Goal: Answer question/provide support: Share knowledge or assist other users

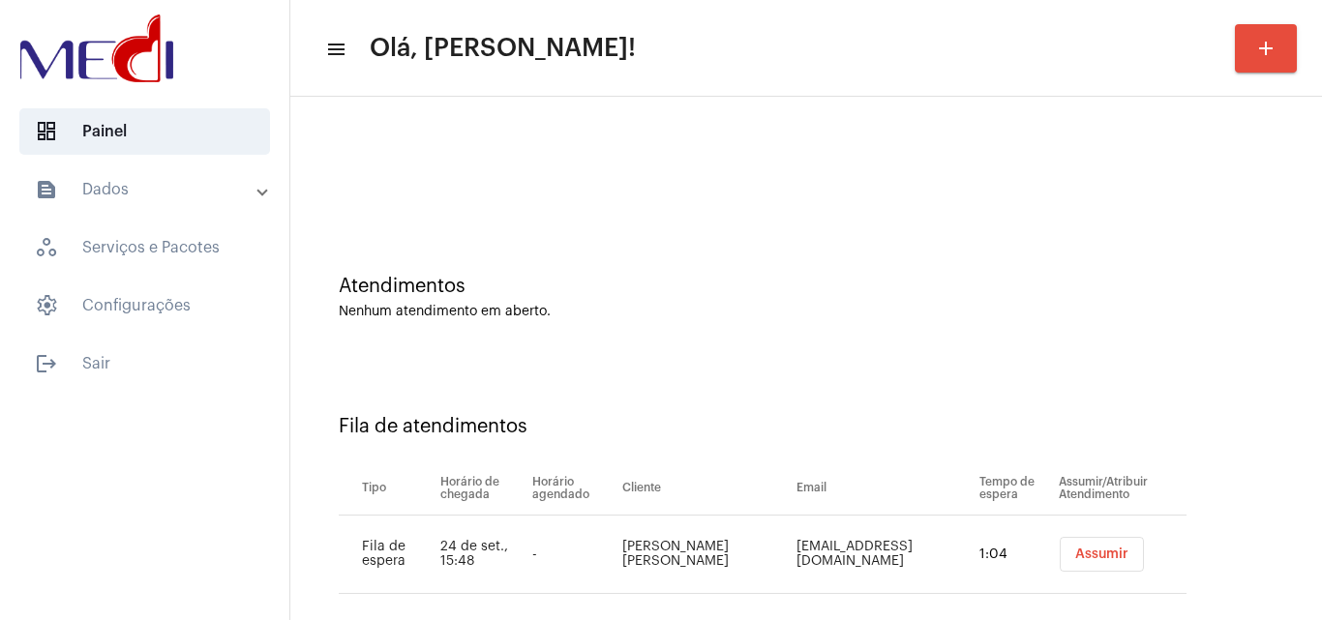
scroll to position [26, 0]
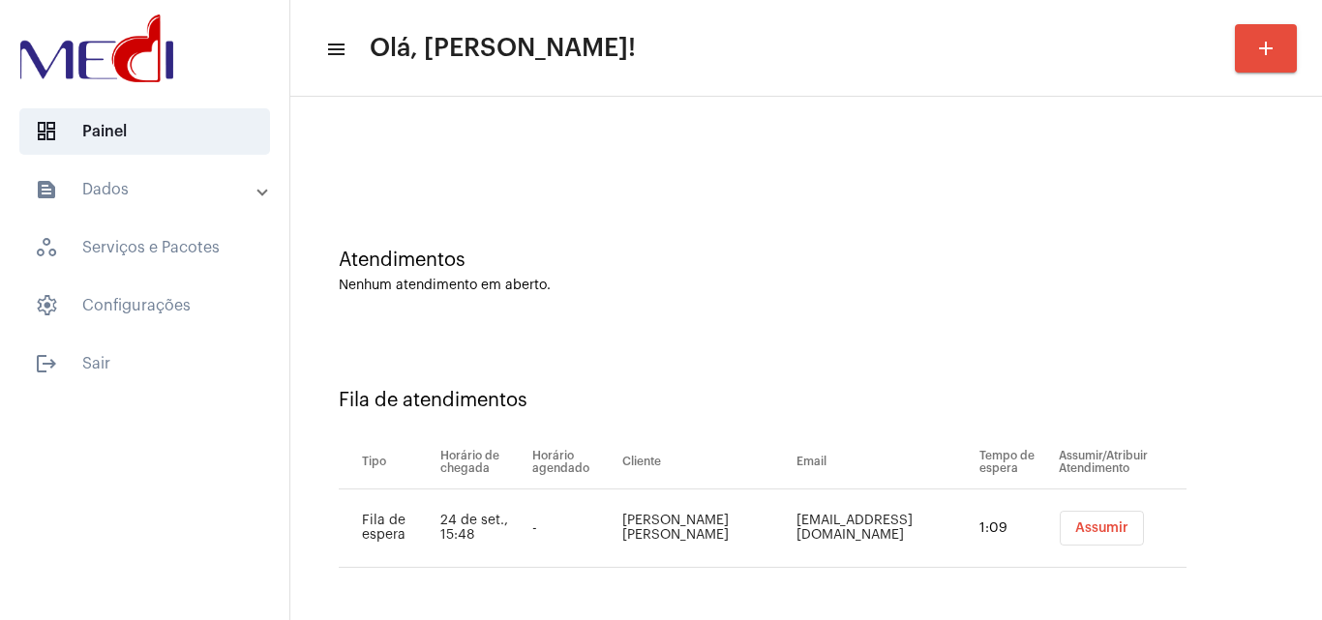
click at [1107, 528] on span "Assumir" at bounding box center [1101, 529] width 53 height 14
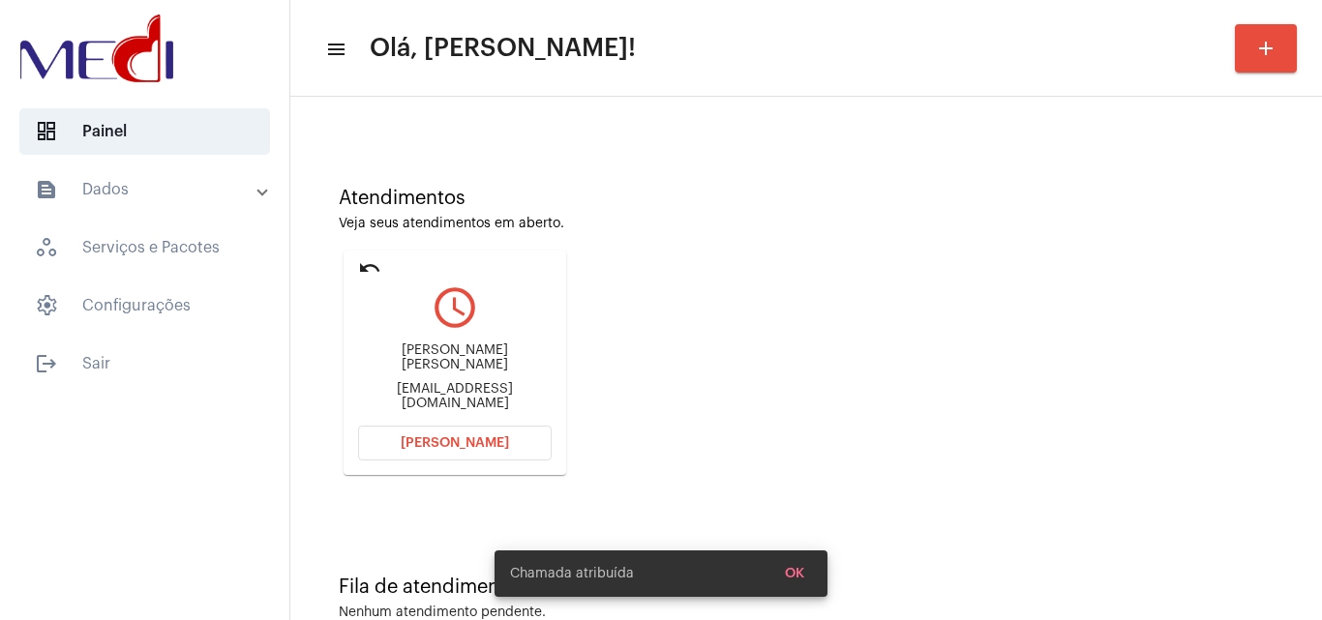
scroll to position [136, 0]
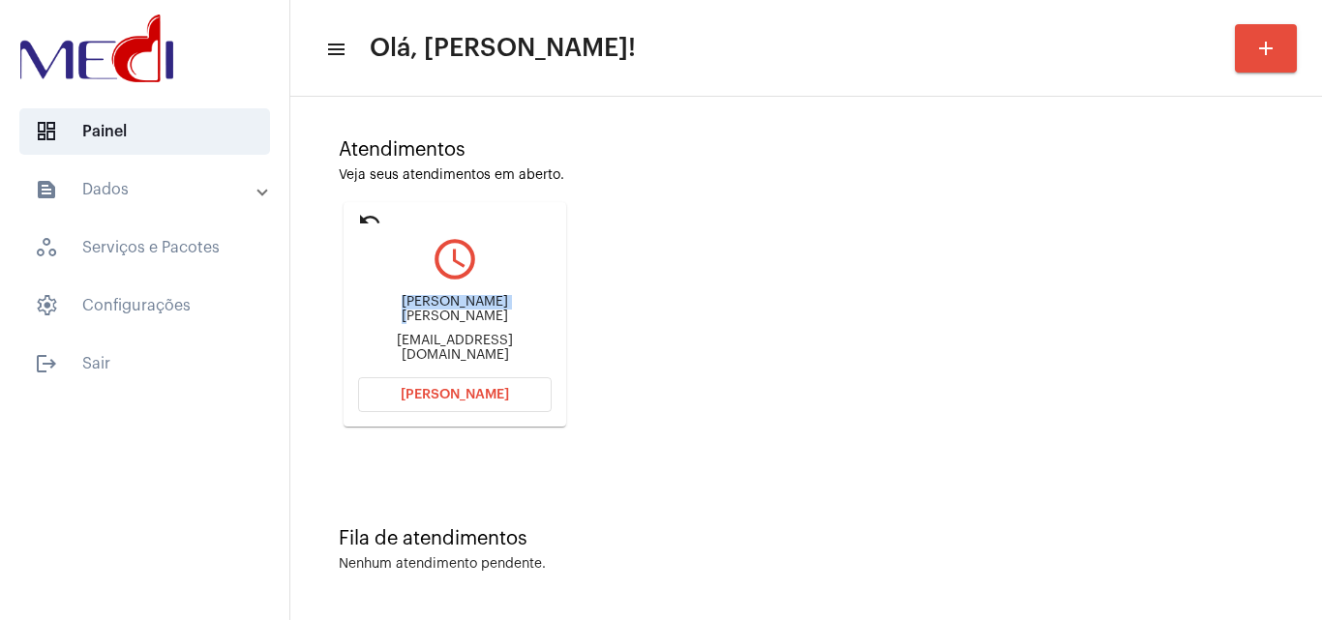
drag, startPoint x: 371, startPoint y: 287, endPoint x: 473, endPoint y: 303, distance: 103.8
click at [473, 303] on div "Jhonathan Yuri Santos de Sousa jhonathanyuri2121@gmail.com" at bounding box center [455, 329] width 194 height 87
copy div "Jhonathan Yuri"
click at [400, 398] on button "Abrir Chamada" at bounding box center [455, 395] width 194 height 35
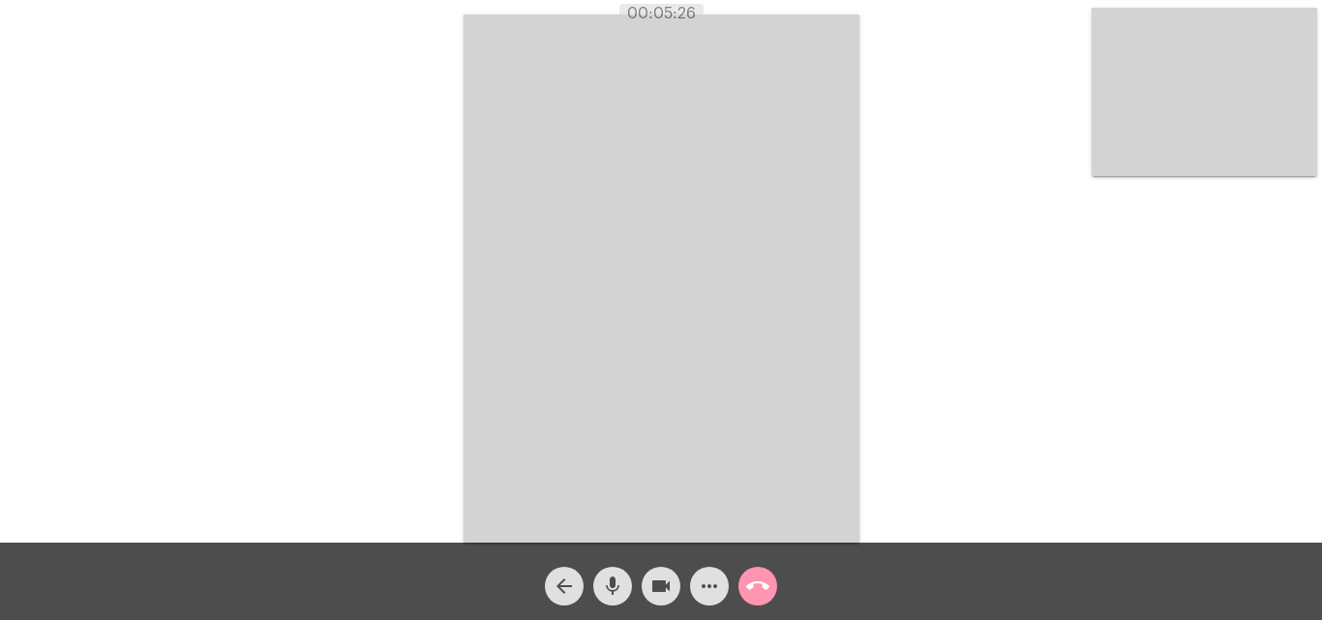
click at [756, 585] on mat-icon "call_end" at bounding box center [757, 586] width 23 height 23
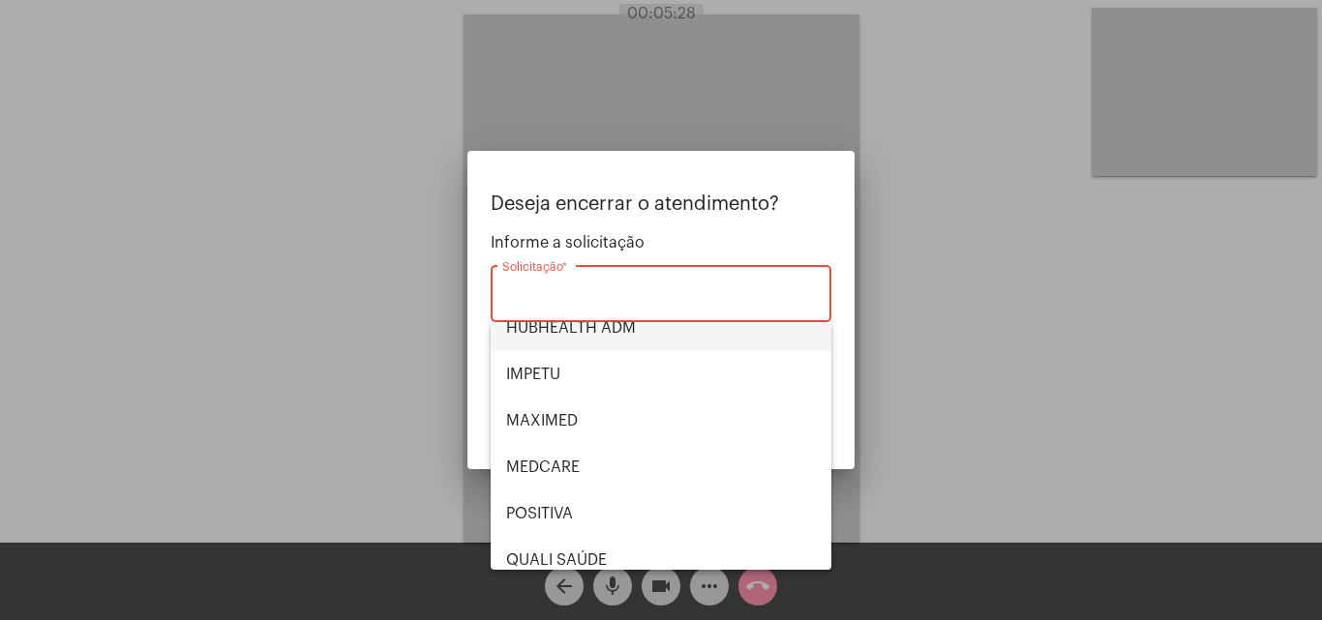
scroll to position [403, 0]
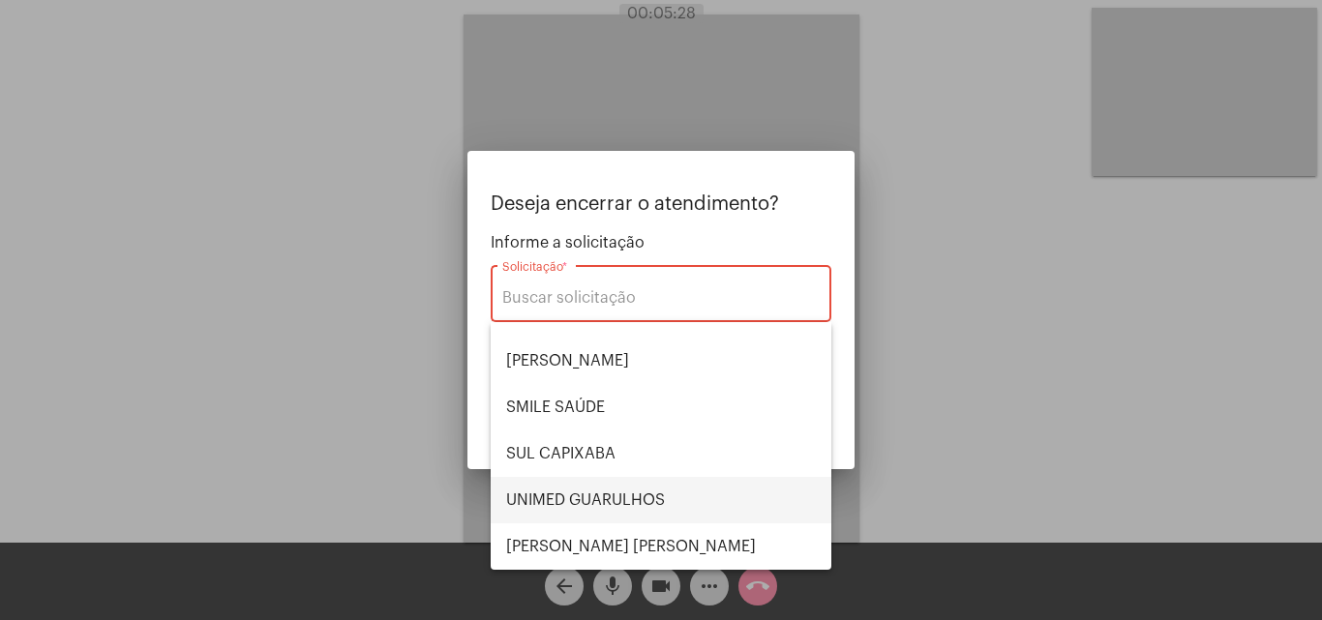
click at [609, 498] on span "UNIMED GUARULHOS" at bounding box center [661, 500] width 310 height 46
type input "UNIMED GUARULHOS"
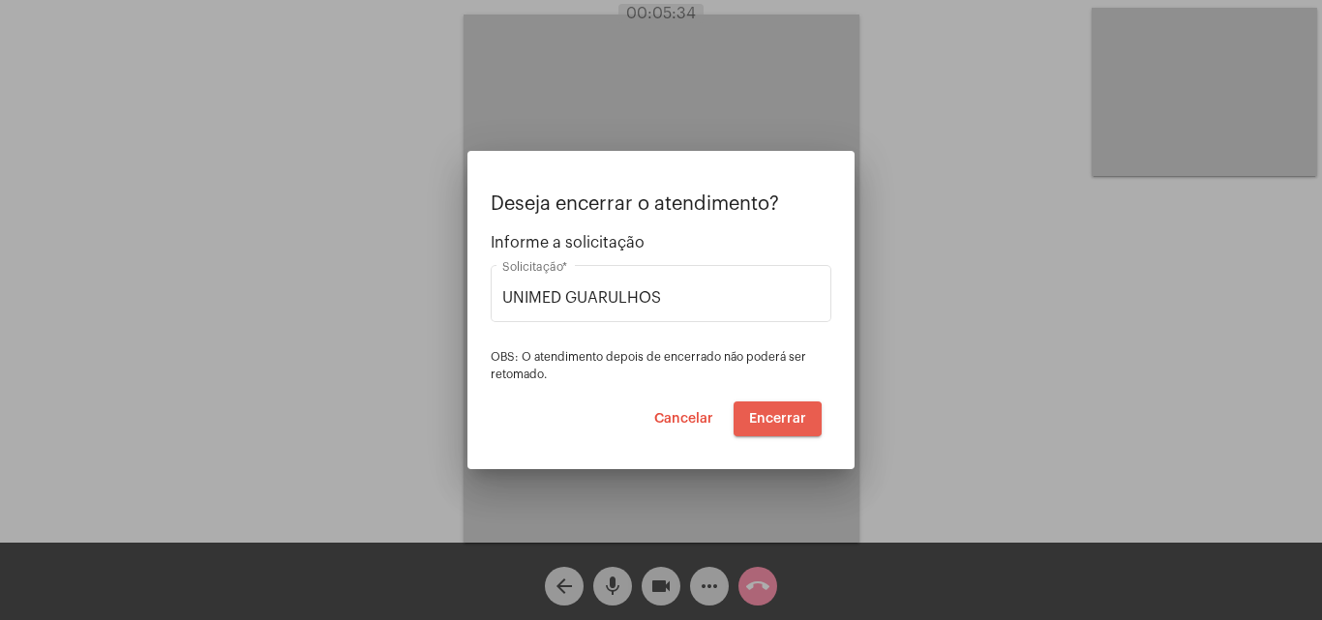
click at [778, 420] on span "Encerrar" at bounding box center [777, 419] width 57 height 14
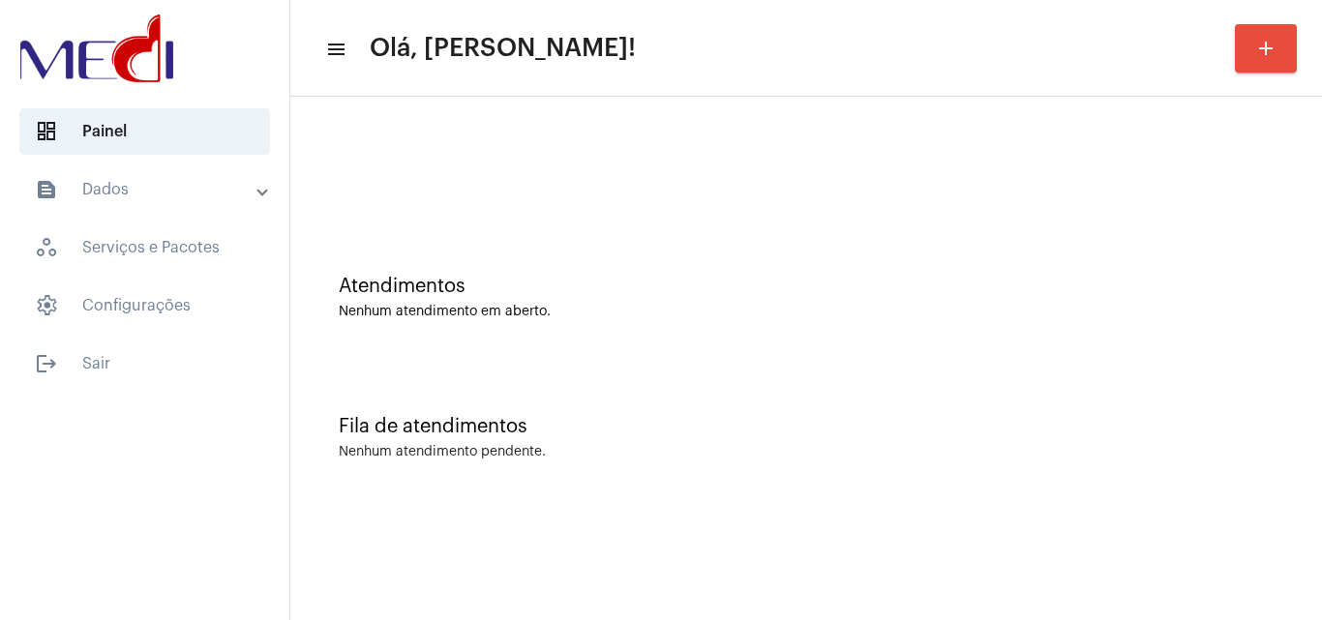
click at [683, 224] on div "Atendimentos Nenhum atendimento em aberto." at bounding box center [806, 288] width 1012 height 140
click at [938, 392] on div "Fila de atendimentos Nenhum atendimento pendente." at bounding box center [806, 428] width 1012 height 140
click at [606, 190] on div at bounding box center [806, 161] width 1012 height 111
click at [691, 171] on div at bounding box center [806, 172] width 935 height 15
click at [814, 280] on div "Atendimentos" at bounding box center [806, 286] width 935 height 21
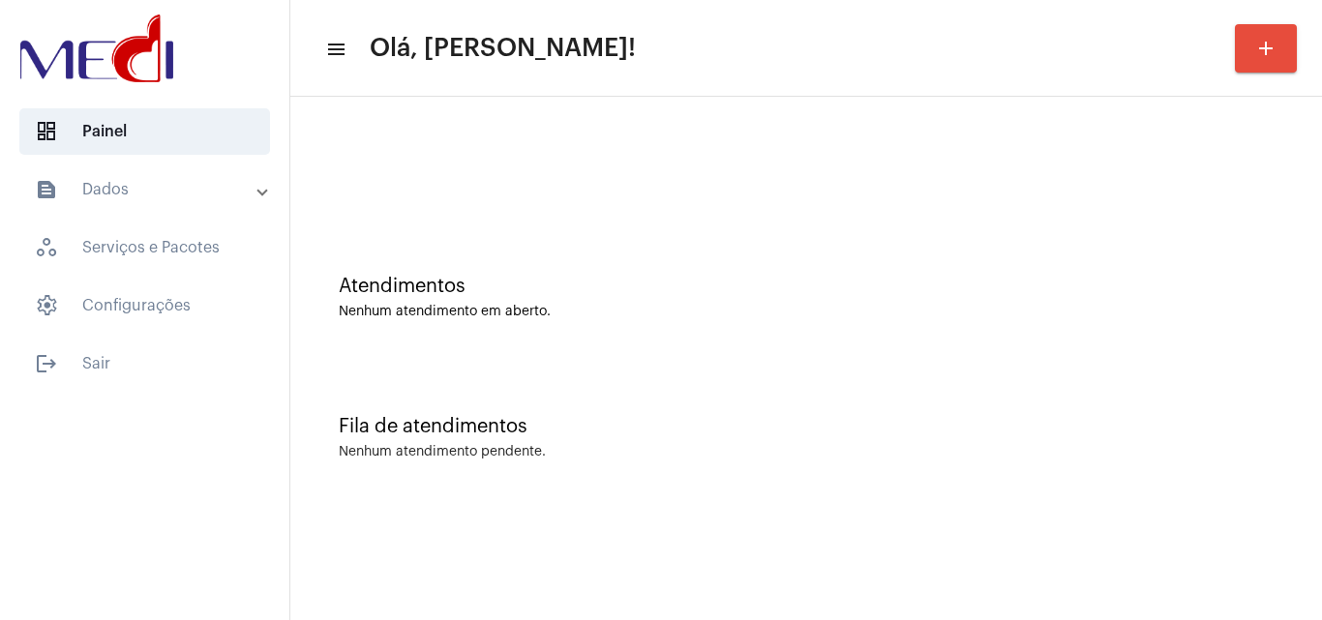
click at [643, 346] on div "Atendimentos Nenhum atendimento em aberto." at bounding box center [806, 288] width 1012 height 140
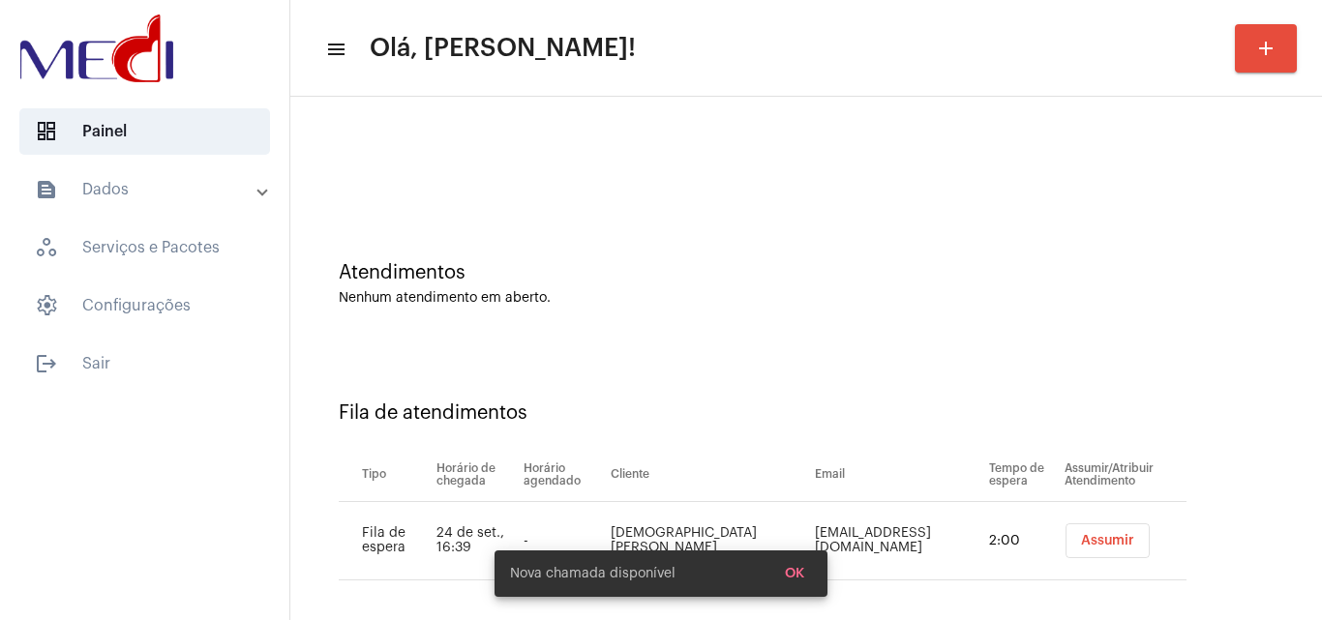
scroll to position [26, 0]
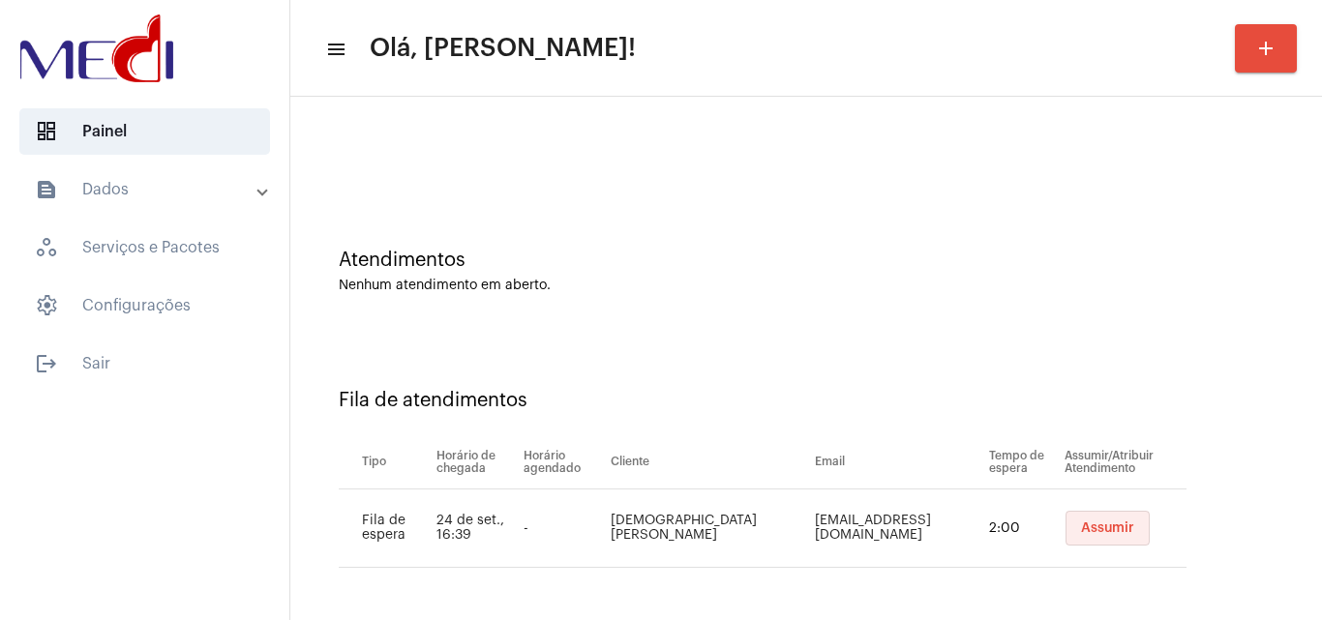
click at [1081, 523] on span "Assumir" at bounding box center [1107, 529] width 53 height 14
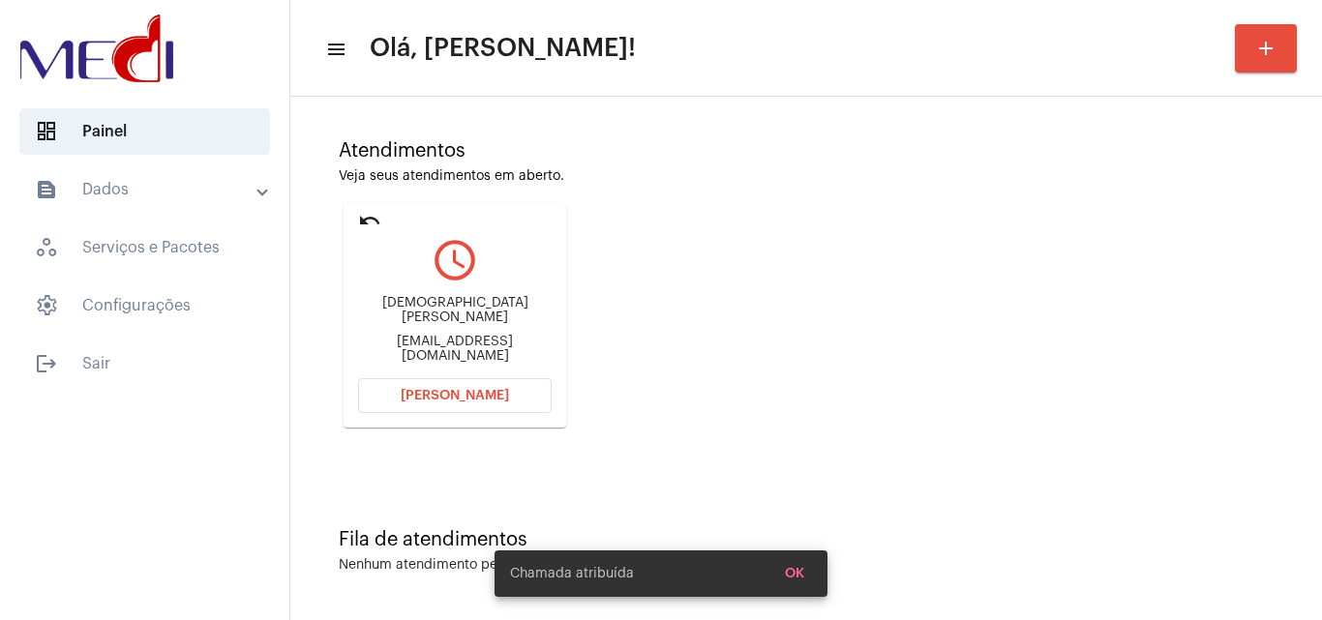
scroll to position [136, 0]
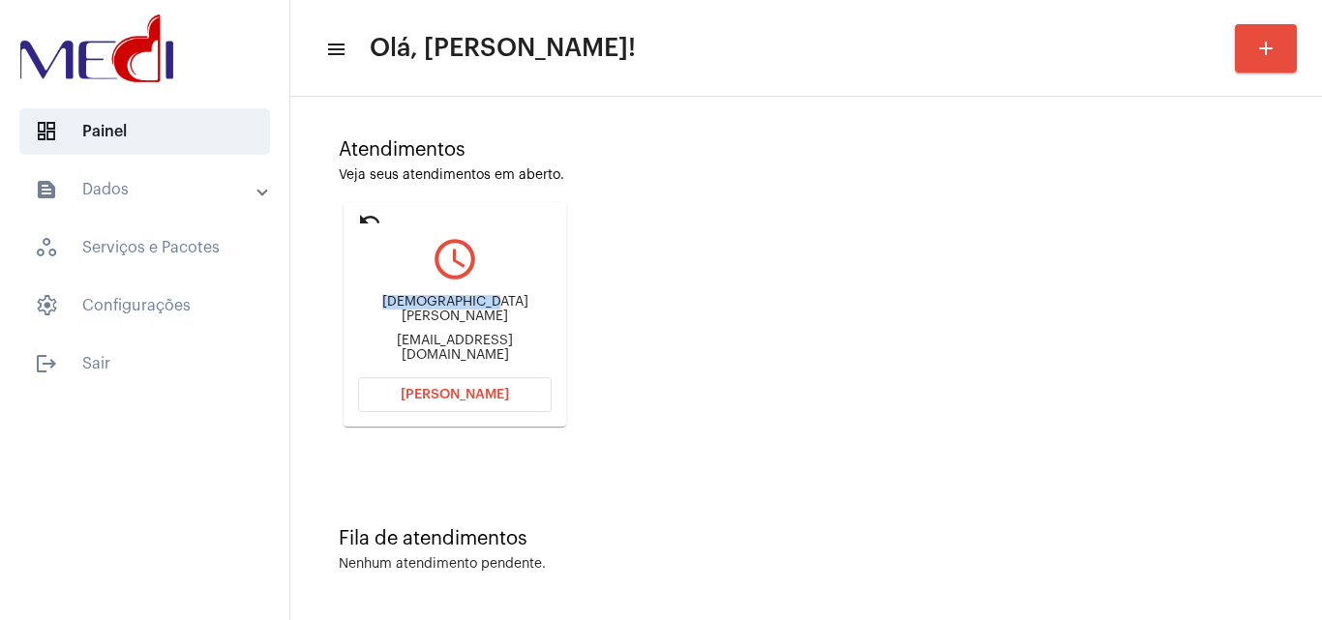
drag, startPoint x: 379, startPoint y: 319, endPoint x: 566, endPoint y: 298, distance: 188.0
click at [566, 297] on div "undo query_builder Cristiano José Cristianopaesbarreto@gmail.com Abrir Chamada" at bounding box center [455, 314] width 232 height 234
drag, startPoint x: 360, startPoint y: 337, endPoint x: 424, endPoint y: 341, distance: 64.0
click at [424, 341] on div "Cristianopaesbarreto@gmail.com" at bounding box center [455, 348] width 194 height 29
copy div "Cristianop"
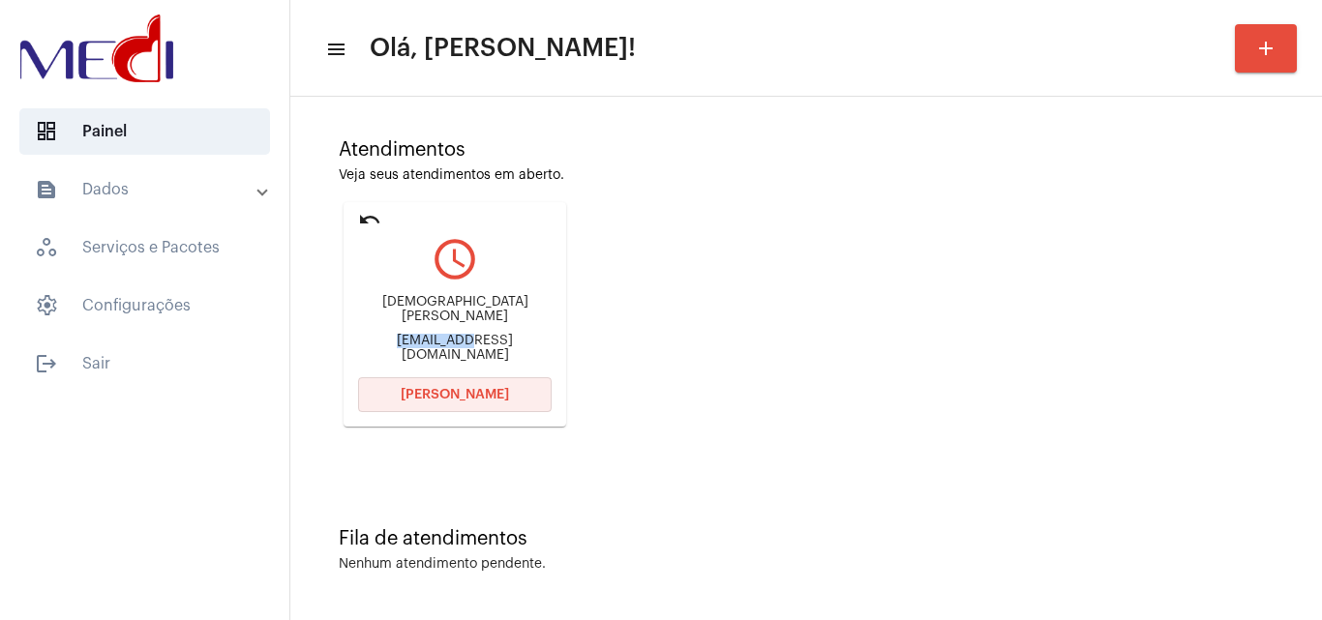
click at [460, 388] on span "[PERSON_NAME]" at bounding box center [455, 395] width 108 height 14
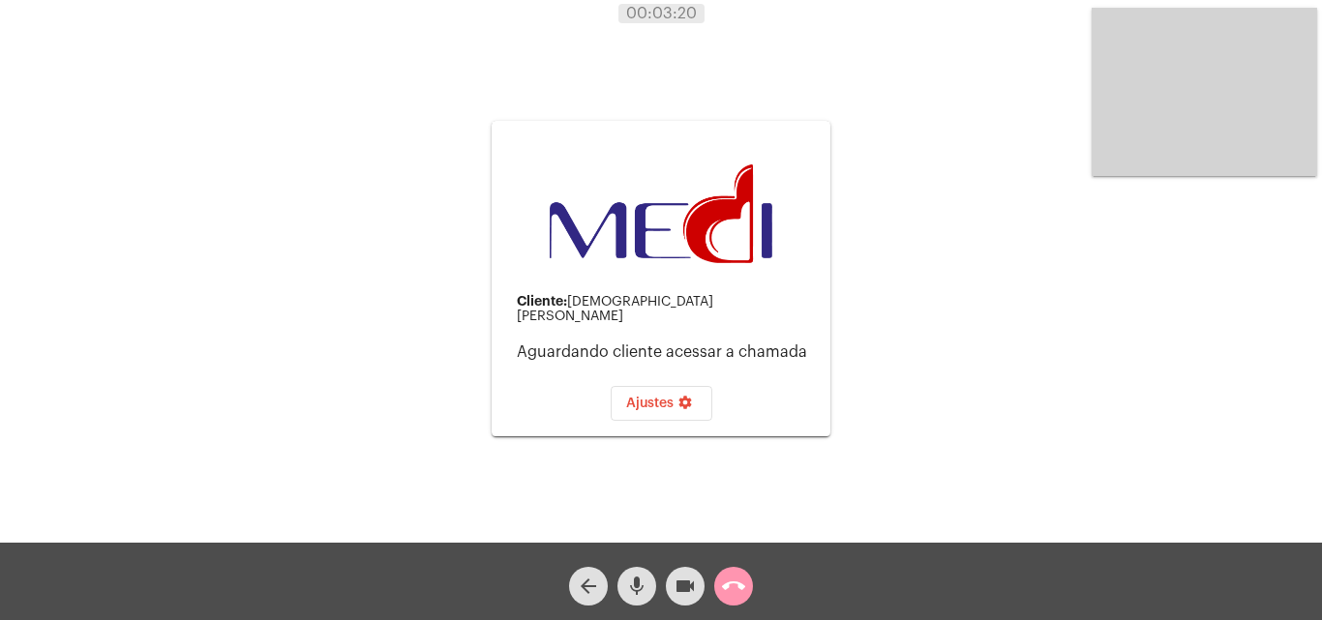
click at [737, 584] on mat-icon "call_end" at bounding box center [733, 586] width 23 height 23
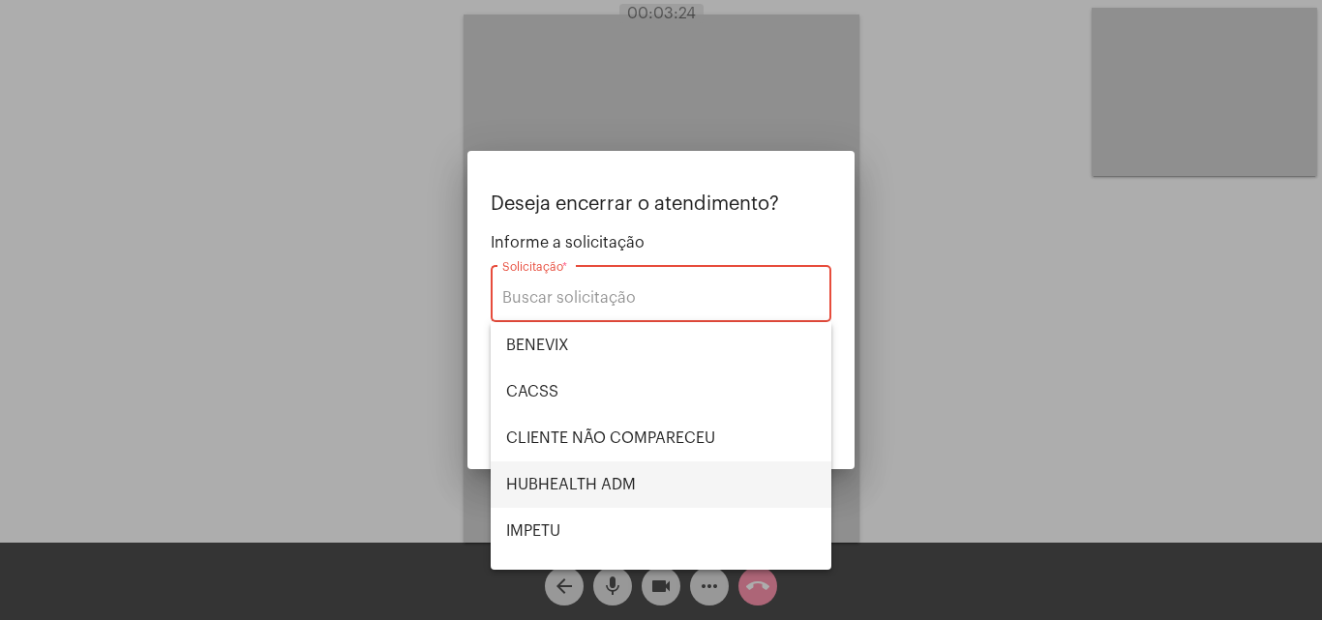
click at [614, 481] on span "HUBHEALTH ADM" at bounding box center [661, 485] width 310 height 46
type input "HUBHEALTH ADM"
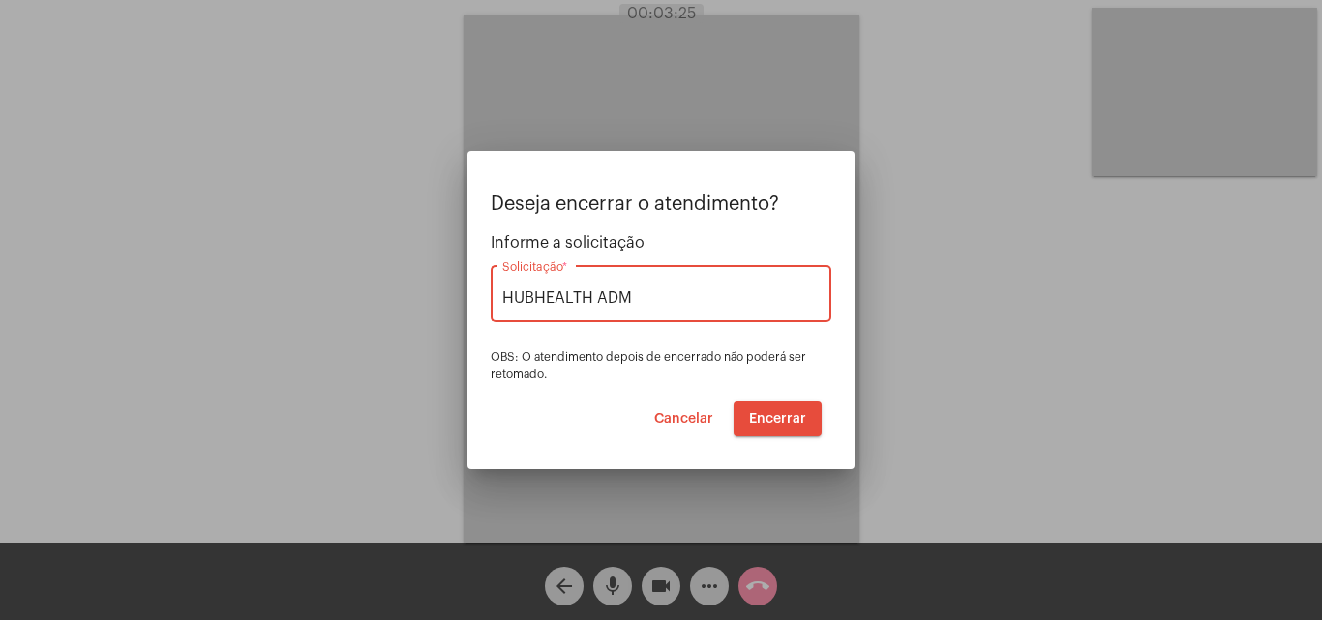
click at [768, 416] on span "Encerrar" at bounding box center [777, 419] width 57 height 14
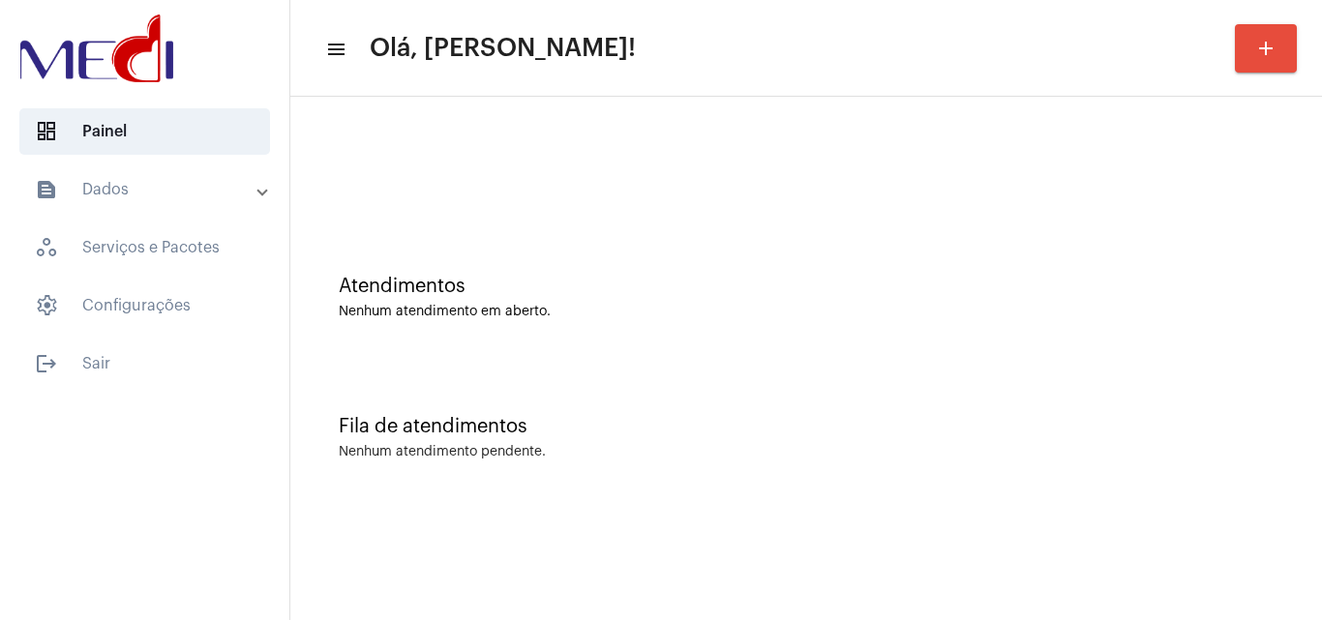
click at [891, 310] on div "Nenhum atendimento em aberto." at bounding box center [806, 312] width 935 height 15
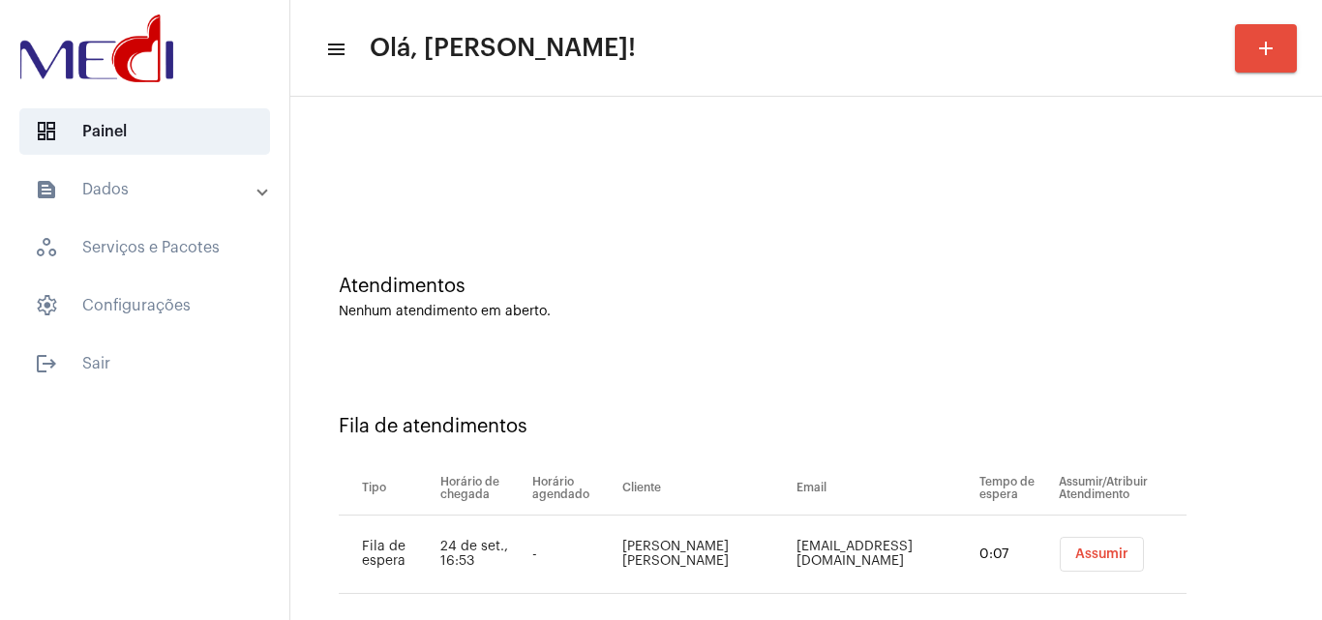
click at [1083, 556] on span "Assumir" at bounding box center [1101, 555] width 53 height 14
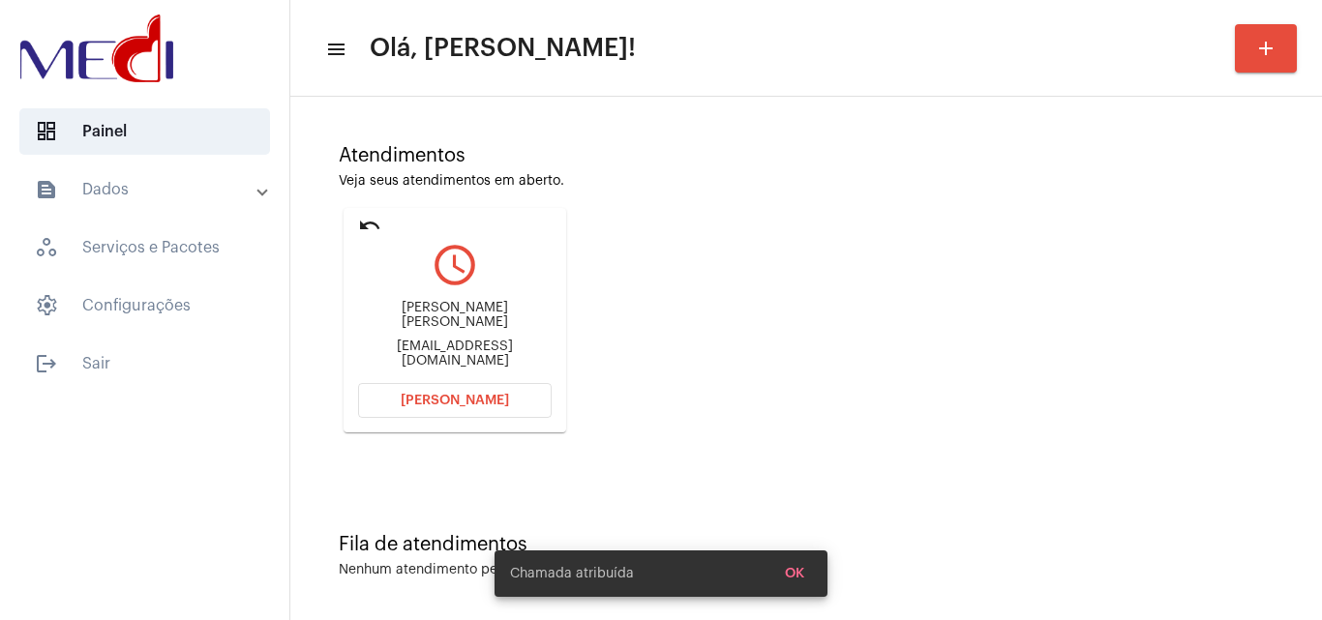
scroll to position [136, 0]
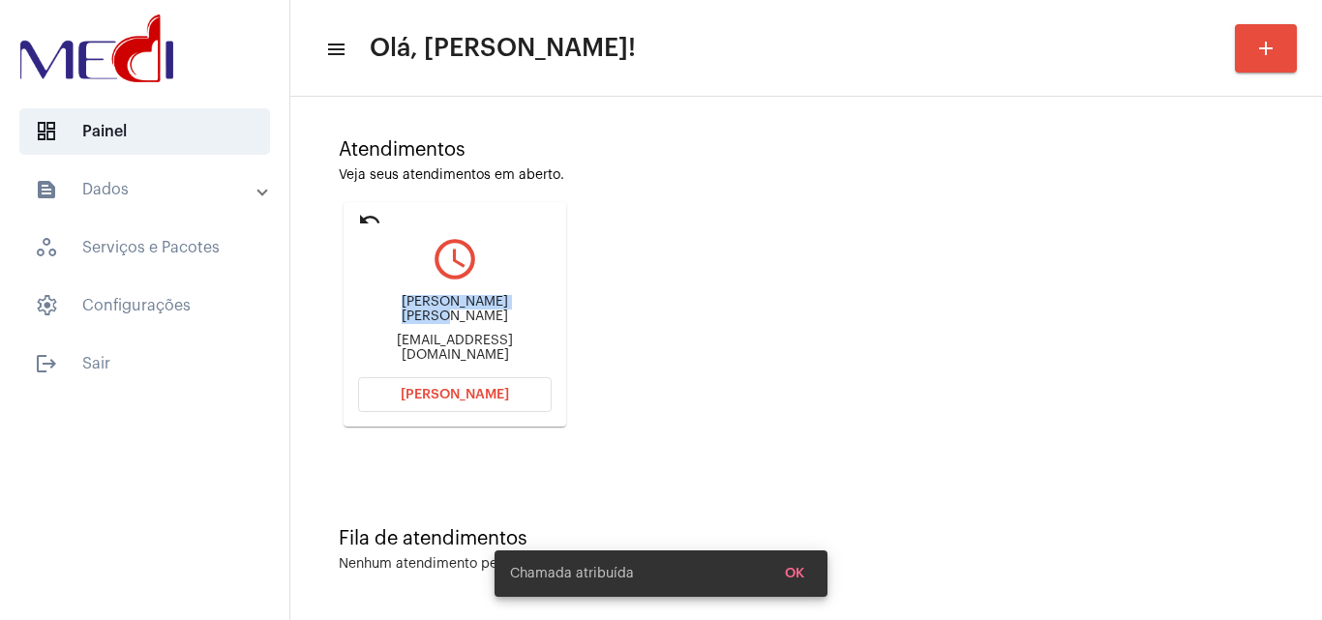
drag, startPoint x: 359, startPoint y: 309, endPoint x: 509, endPoint y: 306, distance: 150.1
click at [509, 306] on div "[PERSON_NAME] [PERSON_NAME] [PERSON_NAME][EMAIL_ADDRESS][DOMAIN_NAME]" at bounding box center [455, 329] width 194 height 87
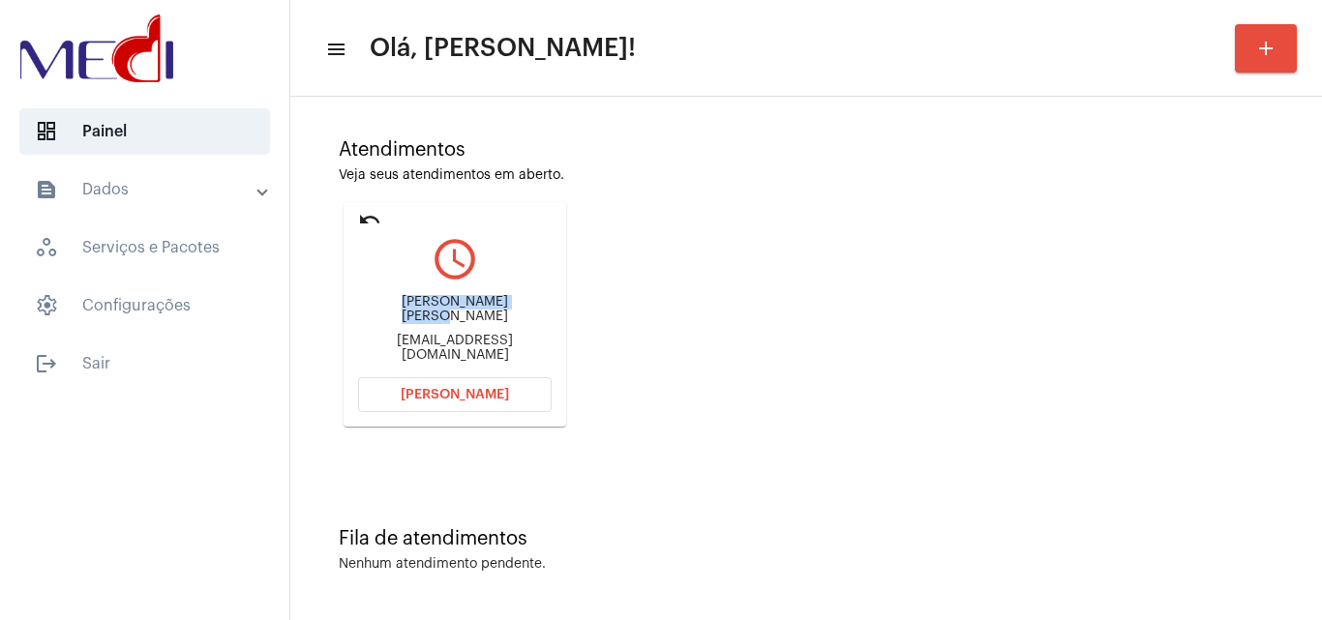
click at [470, 402] on button "[PERSON_NAME]" at bounding box center [455, 395] width 194 height 35
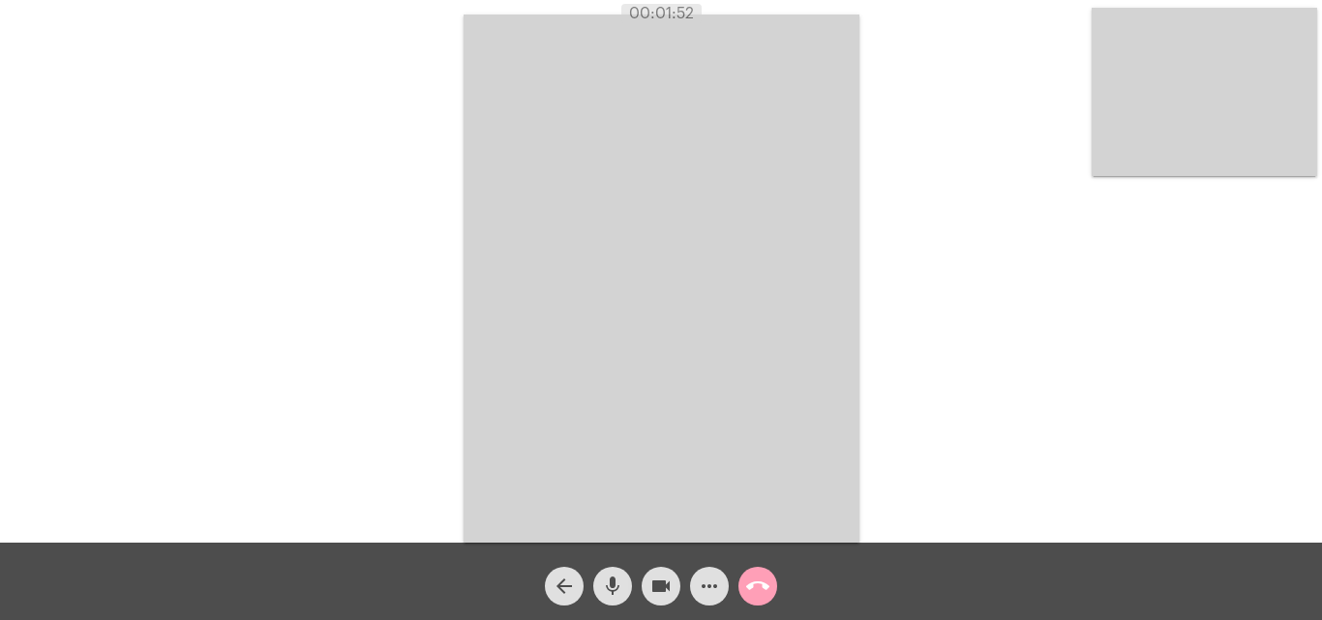
click at [763, 585] on mat-icon "call_end" at bounding box center [757, 586] width 23 height 23
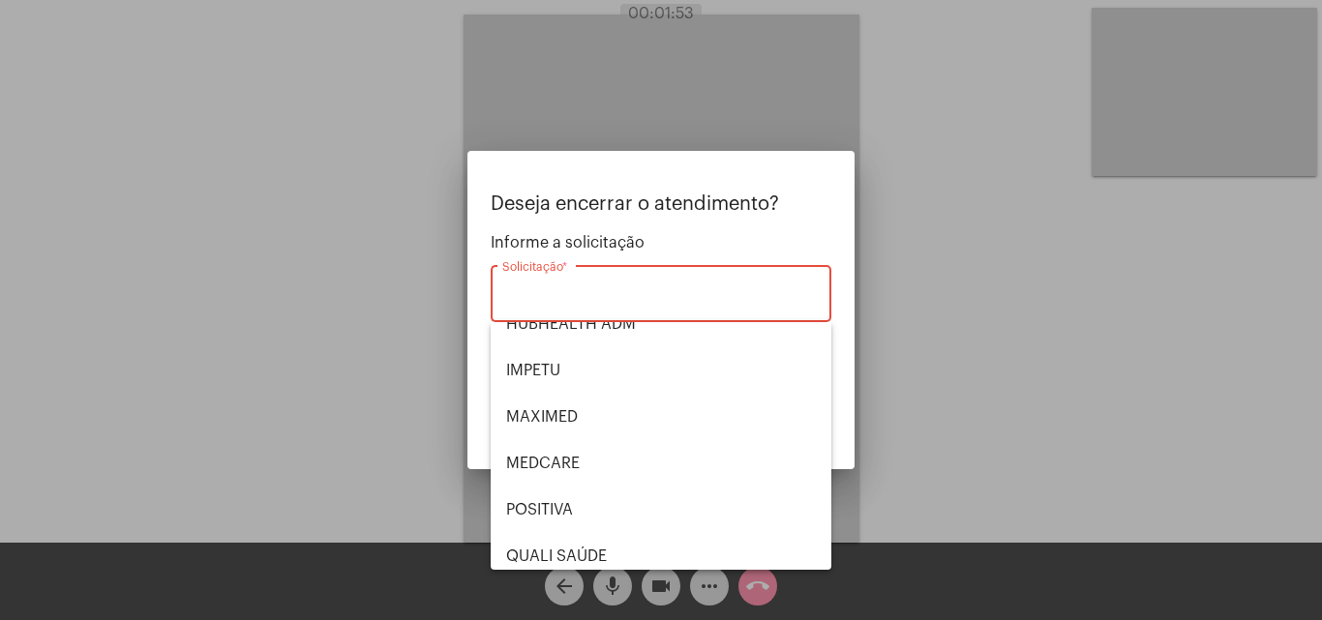
scroll to position [403, 0]
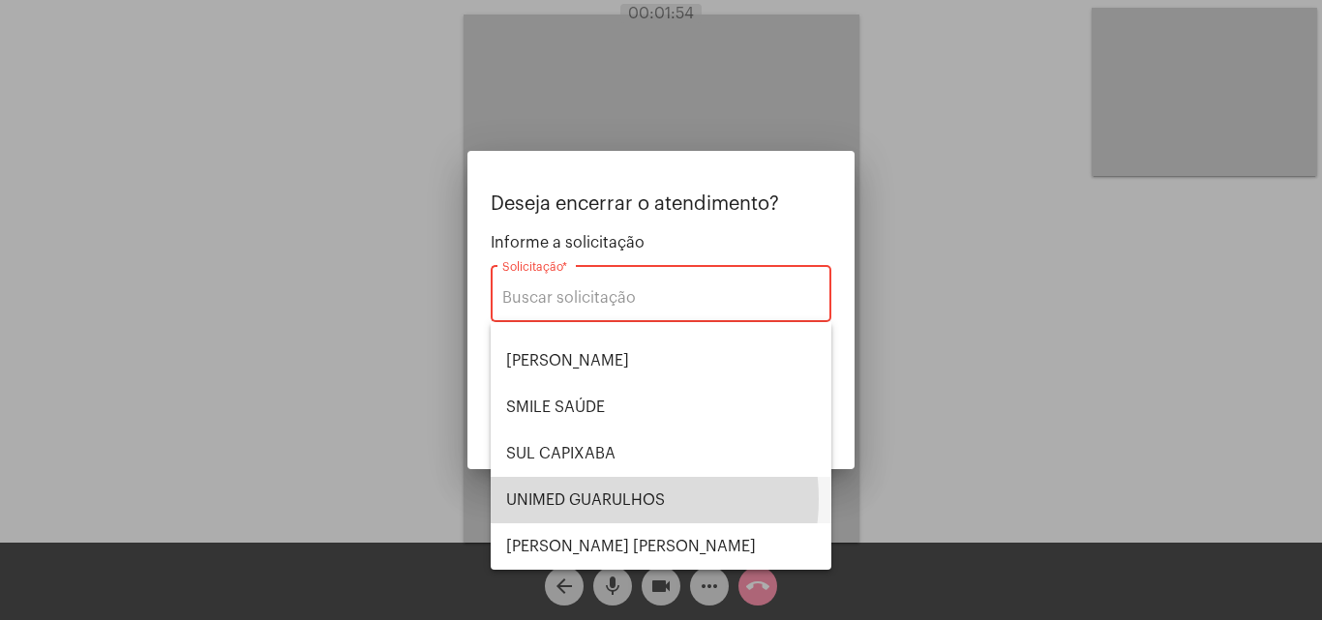
click at [615, 499] on span "UNIMED GUARULHOS" at bounding box center [661, 500] width 310 height 46
type input "UNIMED GUARULHOS"
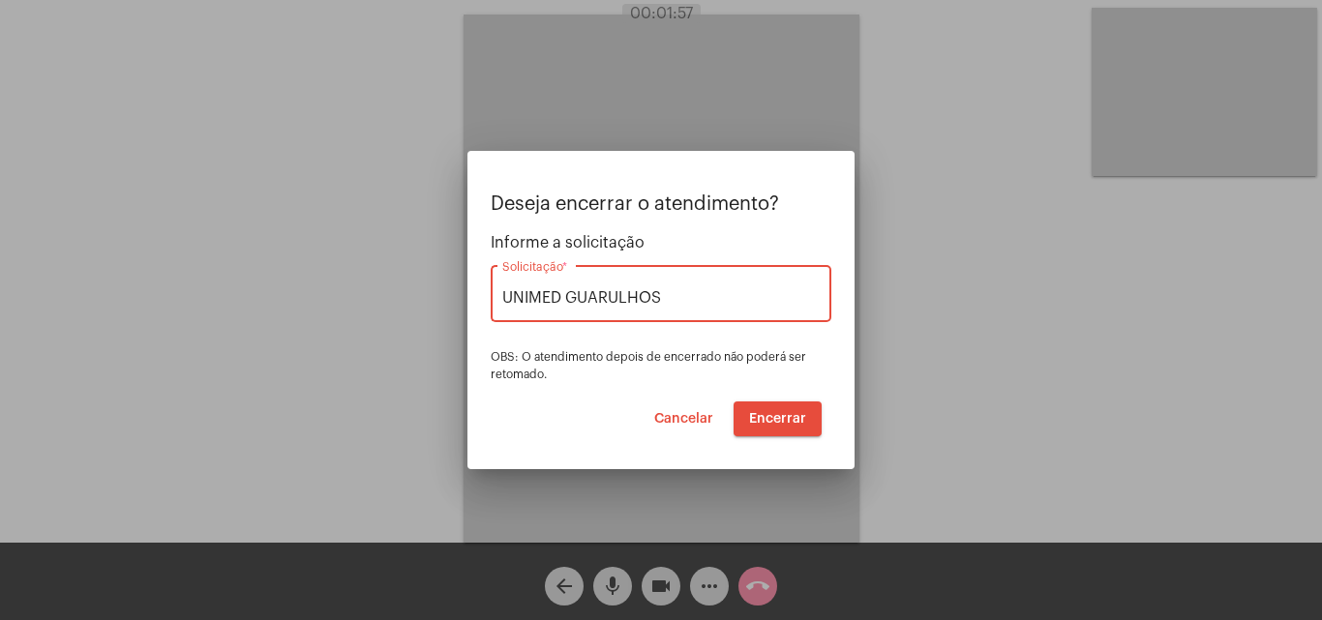
click at [775, 420] on span "Encerrar" at bounding box center [777, 419] width 57 height 14
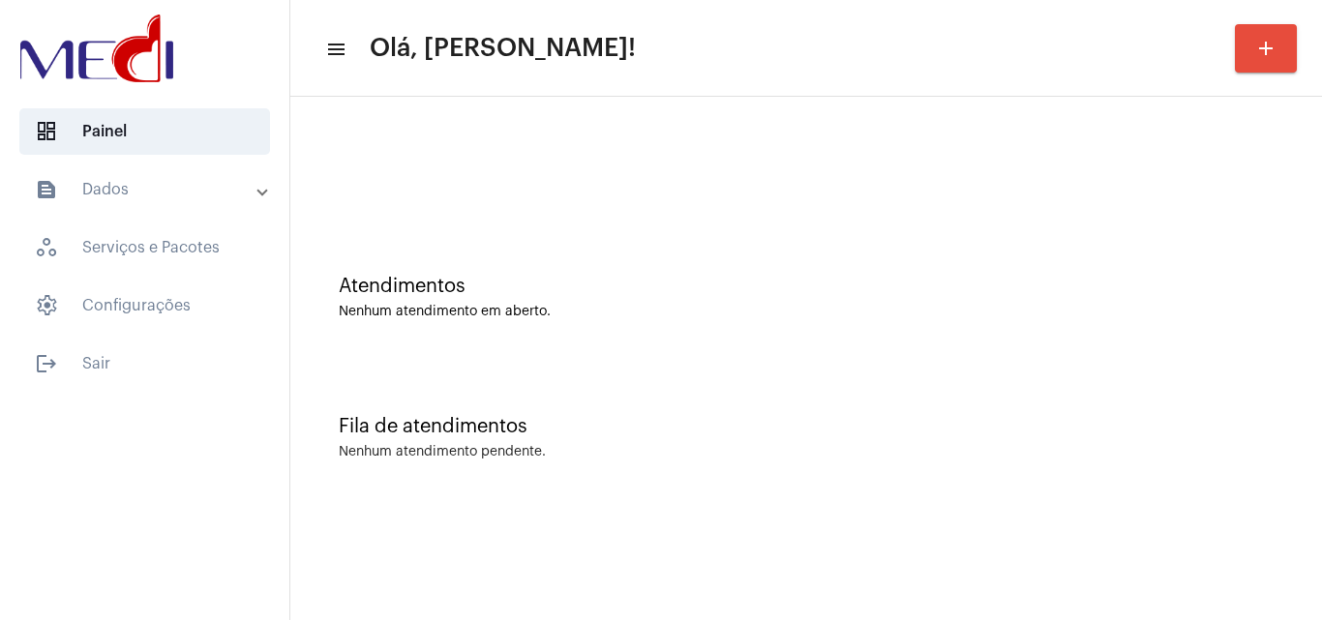
click at [532, 310] on div "Nenhum atendimento em aberto." at bounding box center [806, 312] width 935 height 15
click at [742, 337] on div "Atendimentos Nenhum atendimento em aberto." at bounding box center [806, 288] width 1012 height 140
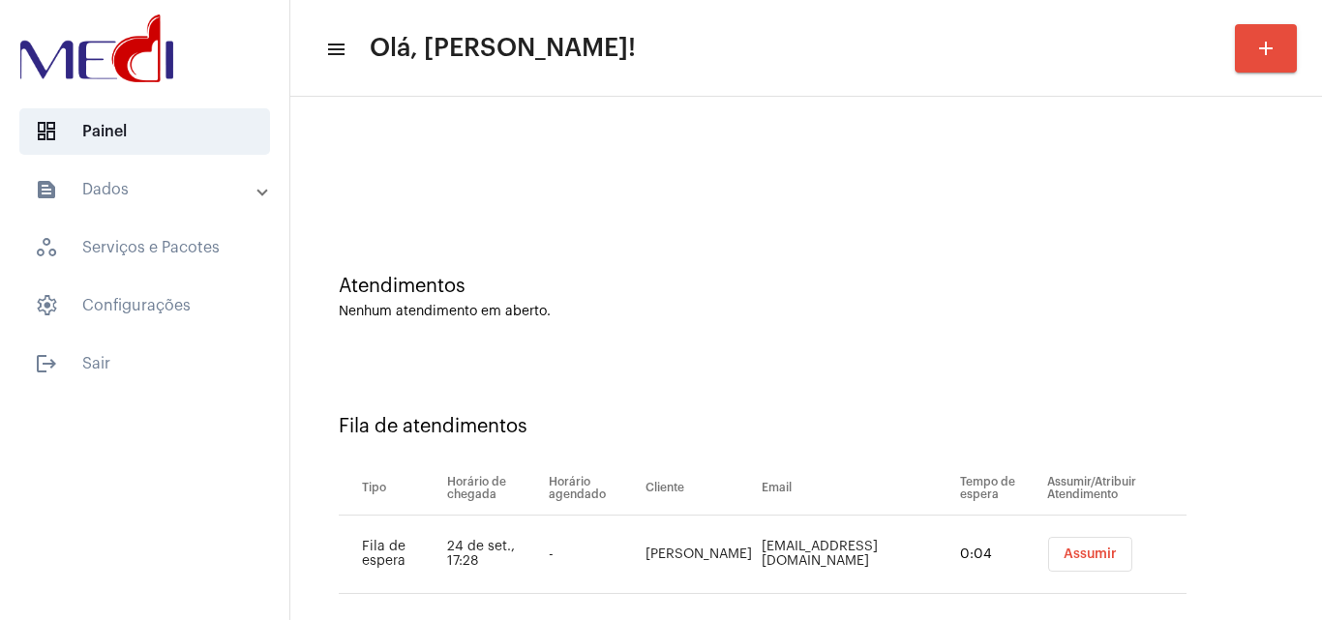
click at [1089, 555] on span "Assumir" at bounding box center [1090, 555] width 53 height 14
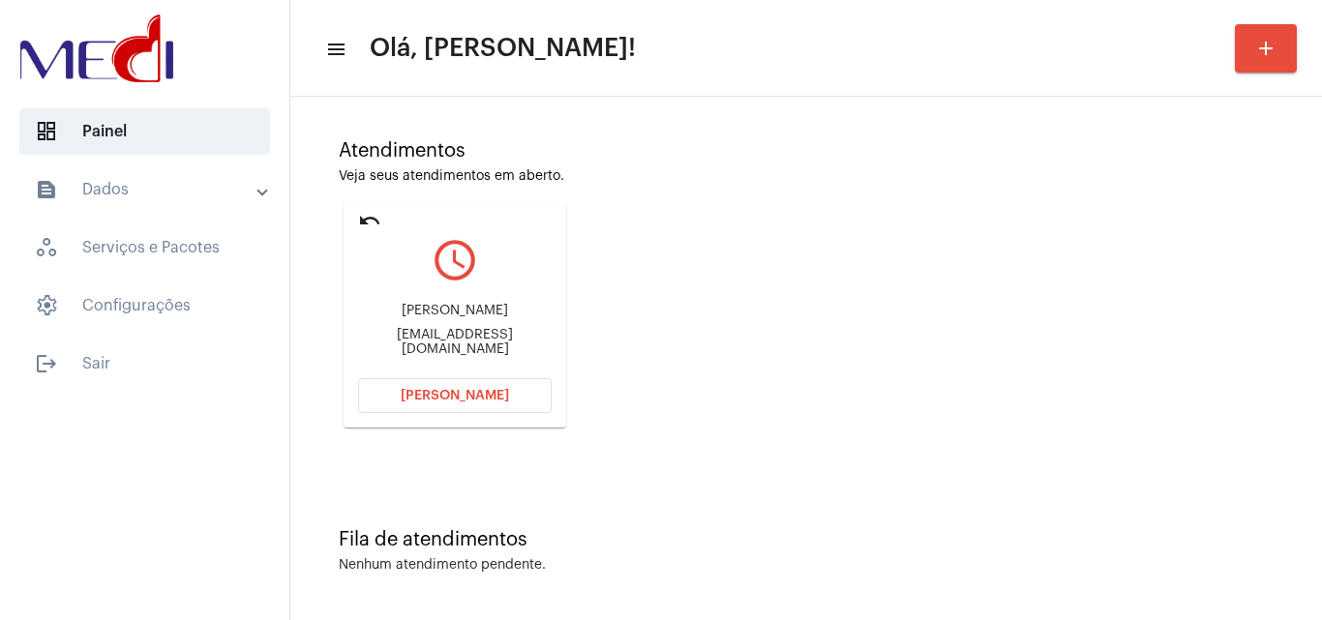
scroll to position [136, 0]
drag, startPoint x: 368, startPoint y: 296, endPoint x: 500, endPoint y: 312, distance: 133.5
click at [500, 312] on div "Eliza Vitória Angelim Nunes de Melo Caldas michelenunesmelo@gmail.com" at bounding box center [455, 329] width 194 height 87
copy div "liza Vitória Angelim N"
drag, startPoint x: 349, startPoint y: 305, endPoint x: 465, endPoint y: 311, distance: 115.3
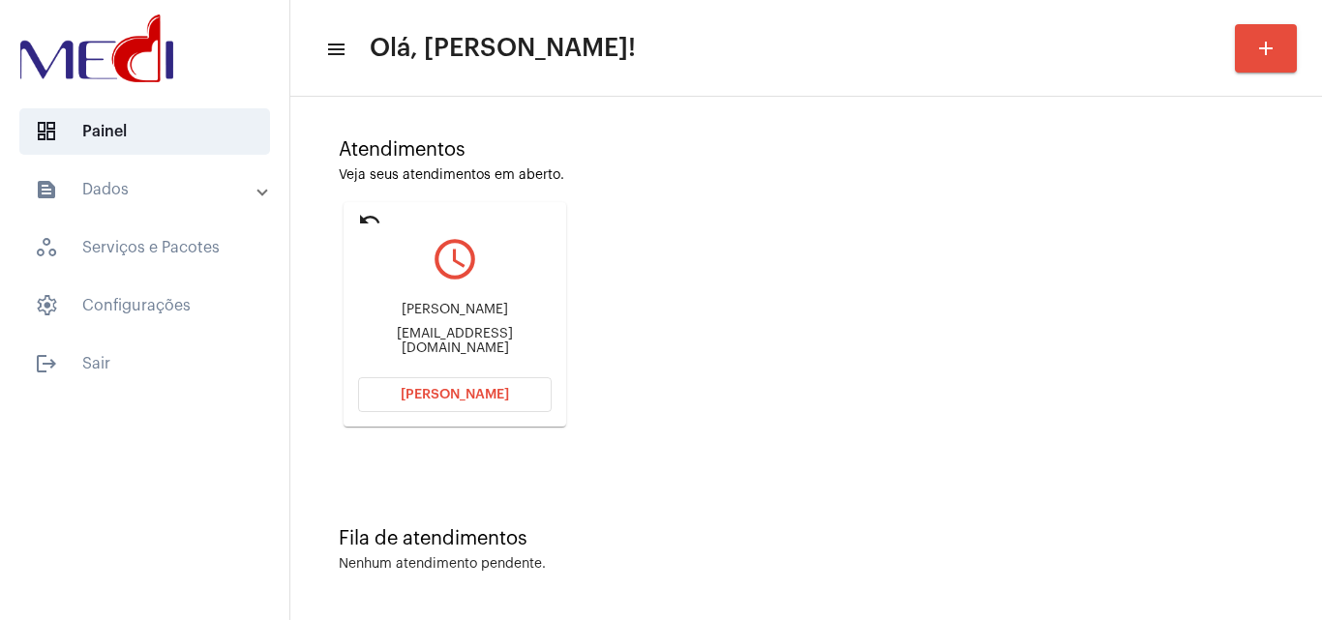
click at [465, 311] on mat-card "undo query_builder Eliza Vitória Angelim Nunes de Melo Caldas michelenunesmelo@…" at bounding box center [455, 314] width 223 height 225
copy div "Eliza Vitória Ang"
click at [370, 215] on mat-icon "undo" at bounding box center [369, 219] width 23 height 23
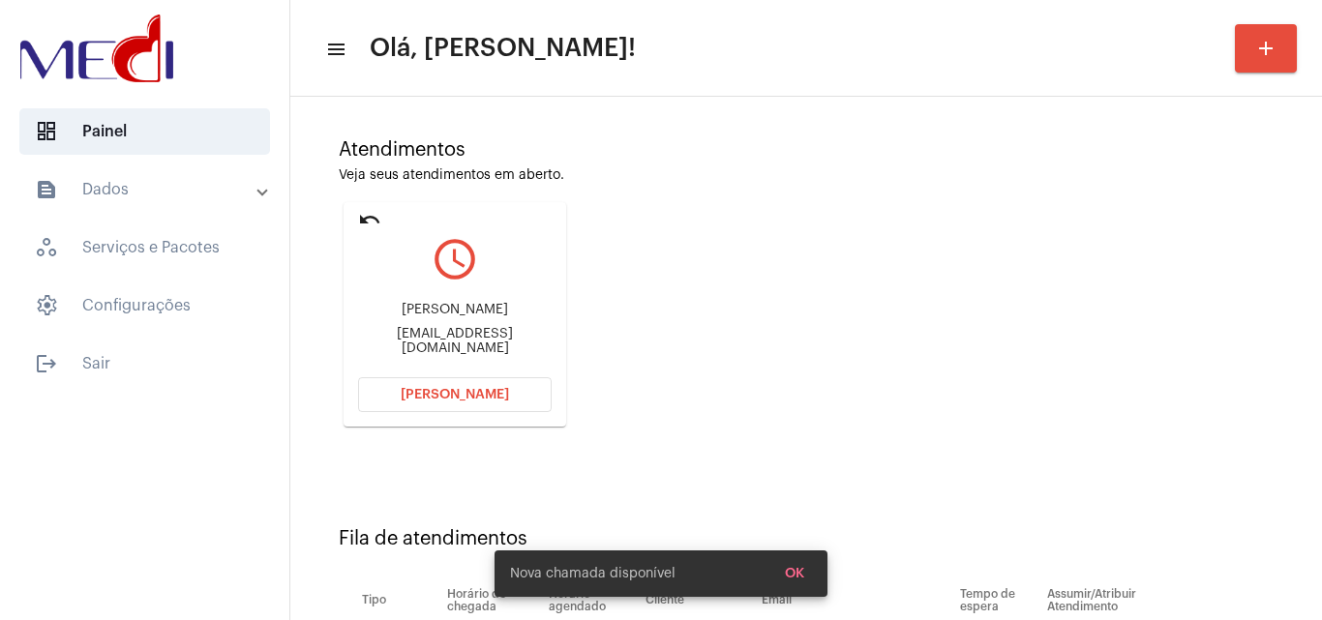
scroll to position [26, 0]
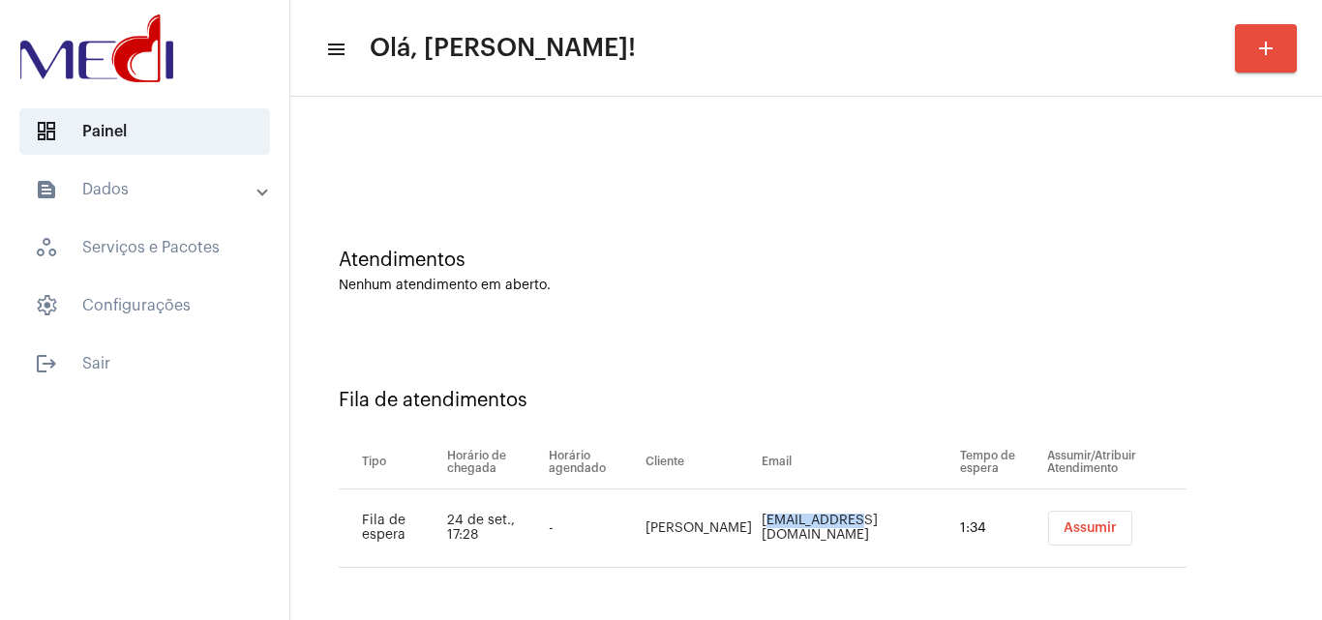
drag, startPoint x: 760, startPoint y: 521, endPoint x: 859, endPoint y: 527, distance: 98.9
click at [859, 527] on td "michelenunesmelo@gmail.com" at bounding box center [856, 529] width 198 height 78
copy td "michelenunes"
click at [1105, 517] on button "Assumir" at bounding box center [1090, 528] width 84 height 35
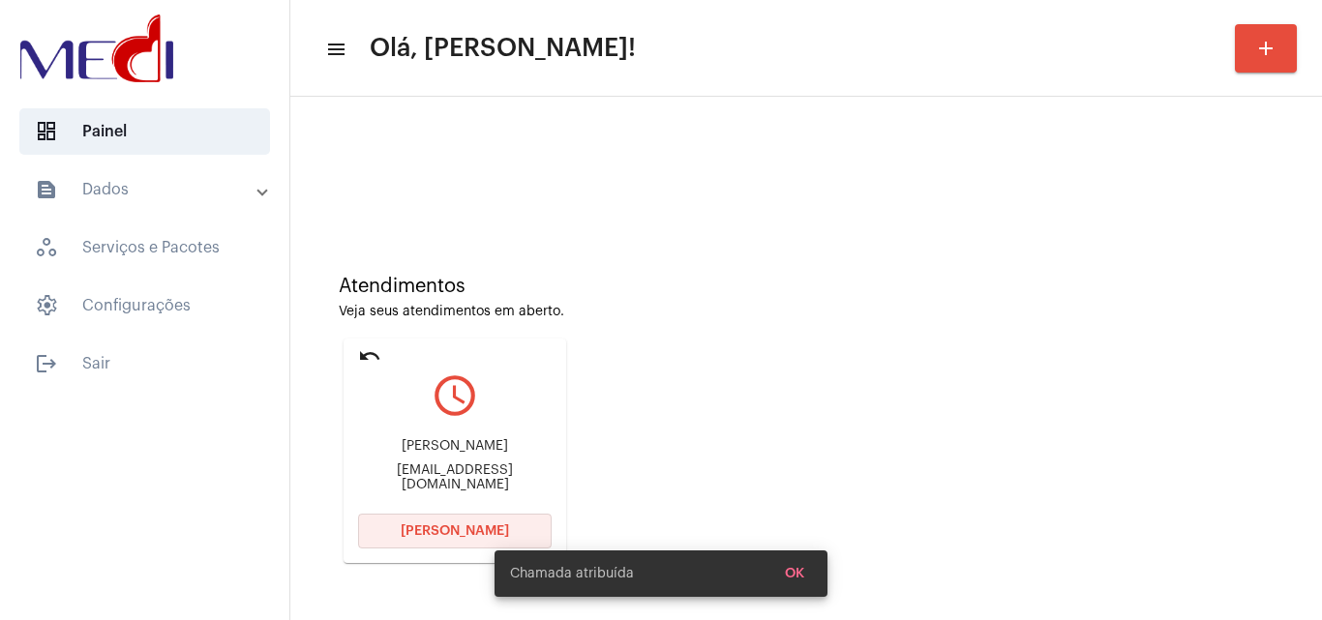
click at [412, 527] on span "[PERSON_NAME]" at bounding box center [455, 532] width 108 height 14
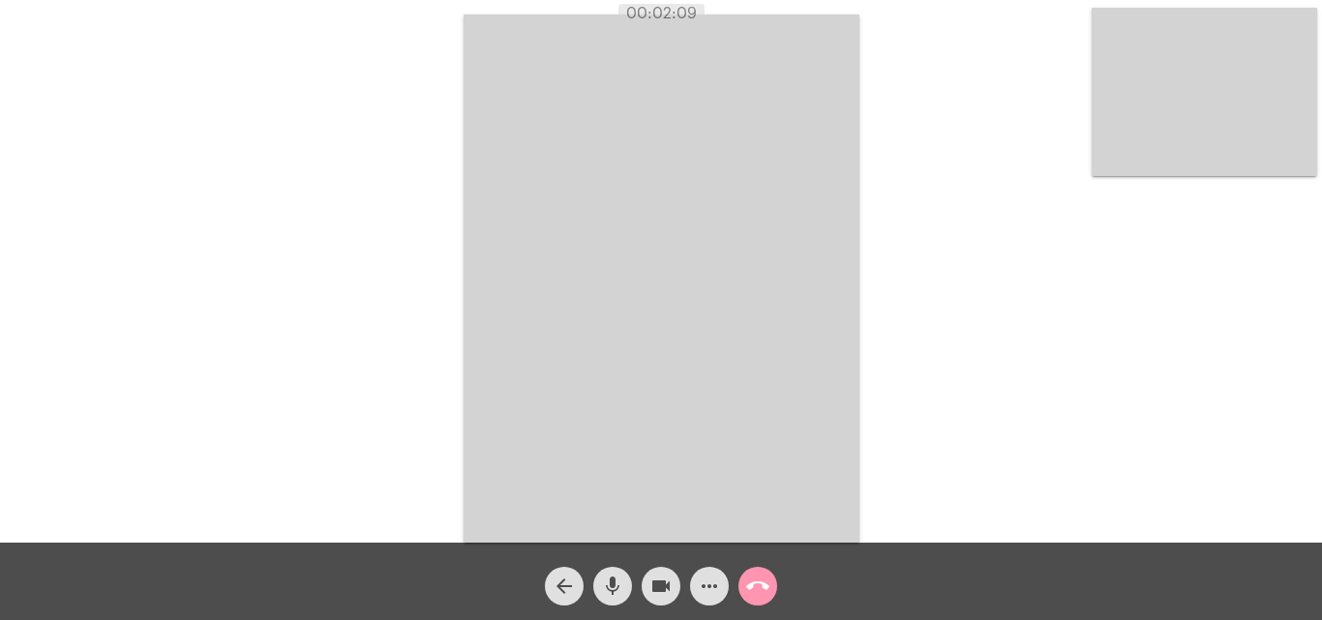
click at [755, 591] on mat-icon "call_end" at bounding box center [757, 586] width 23 height 23
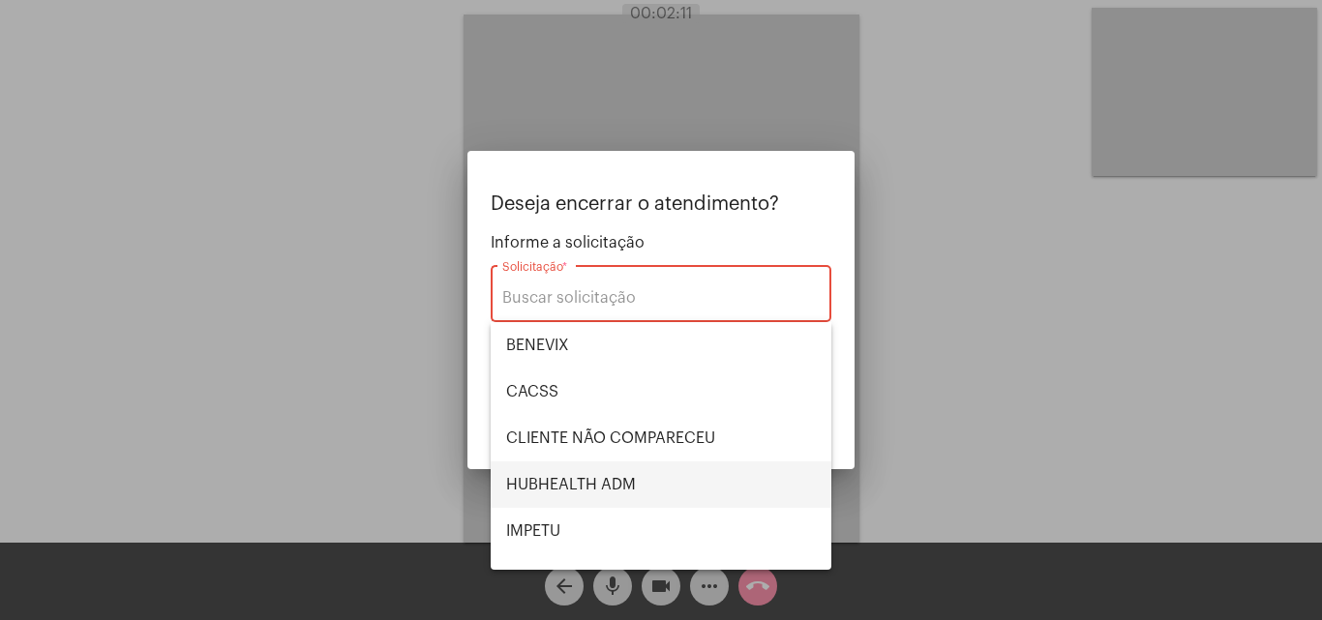
click at [562, 482] on span "HUBHEALTH ADM" at bounding box center [661, 485] width 310 height 46
type input "HUBHEALTH ADM"
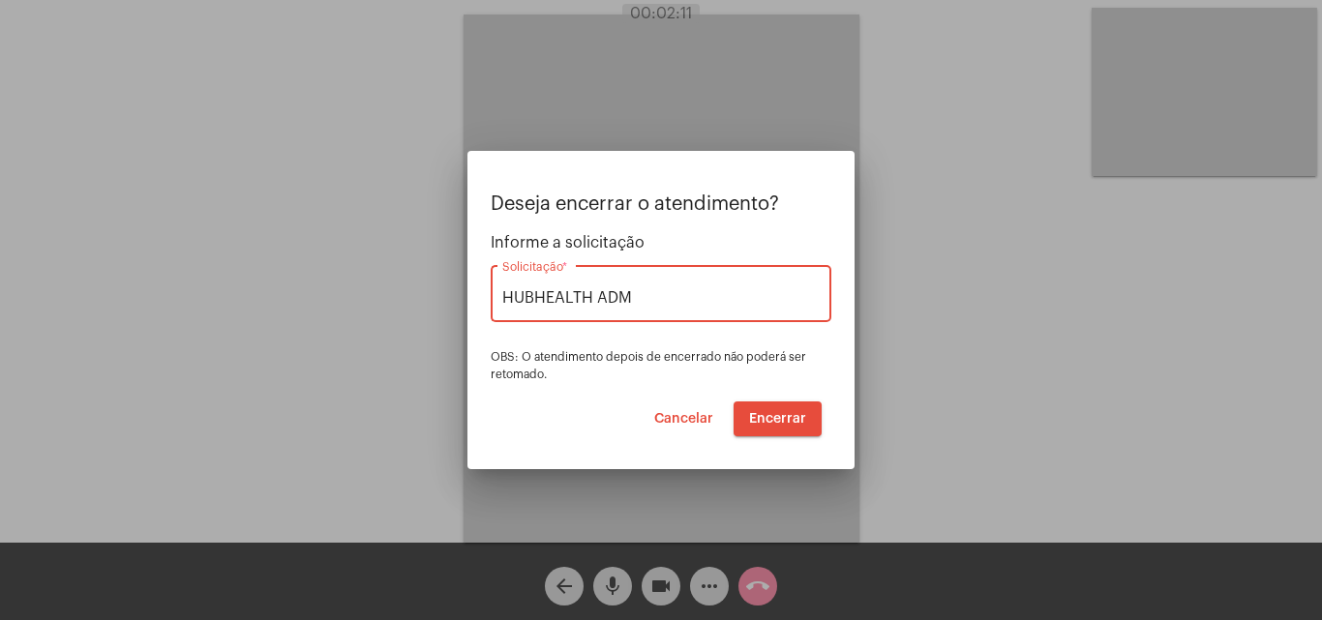
click at [750, 417] on span "Encerrar" at bounding box center [777, 419] width 57 height 14
